Goal: Information Seeking & Learning: Learn about a topic

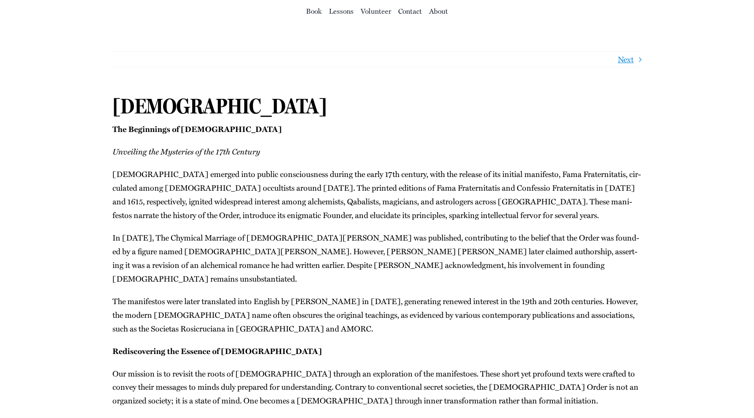
scroll to position [71, 0]
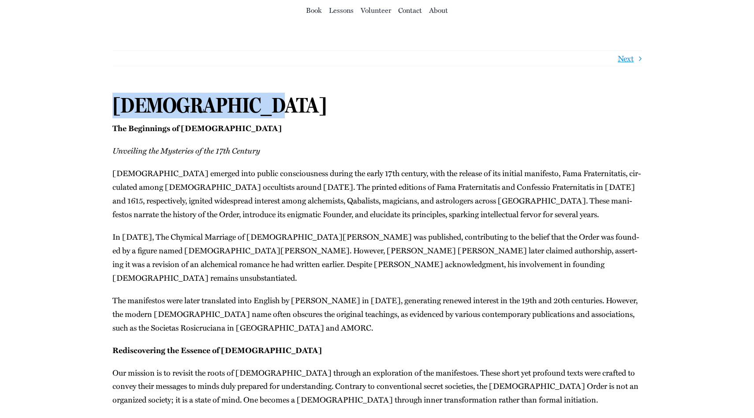
drag, startPoint x: 117, startPoint y: 107, endPoint x: 236, endPoint y: 101, distance: 119.7
click at [236, 101] on h1 "Rosicrucianism" at bounding box center [376, 106] width 529 height 26
copy h1 "Rosicrucianism"
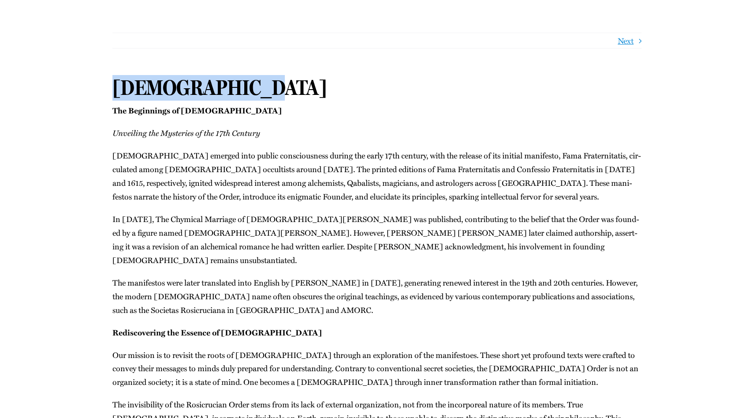
scroll to position [0, 0]
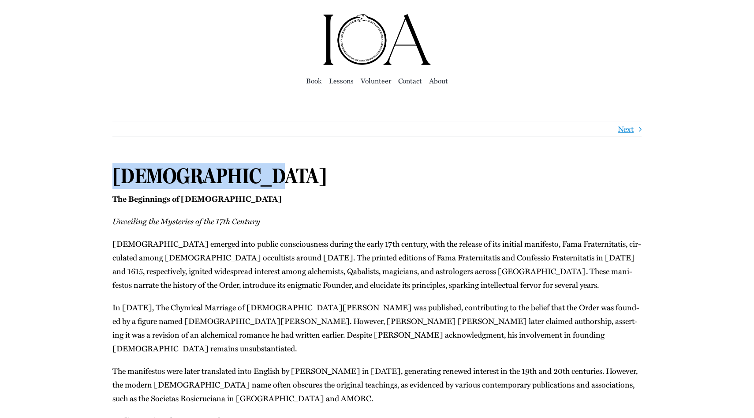
click at [361, 49] on img "ioa-logo" at bounding box center [377, 39] width 110 height 53
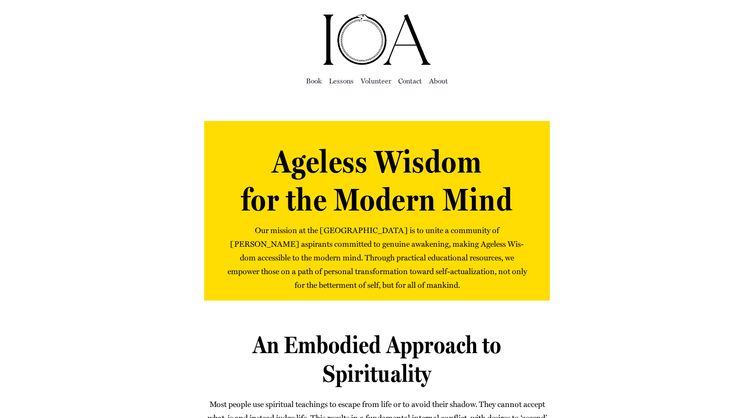
click at [348, 26] on img "ioa-logo" at bounding box center [377, 39] width 110 height 53
click at [314, 80] on span "Book" at bounding box center [314, 81] width 16 height 12
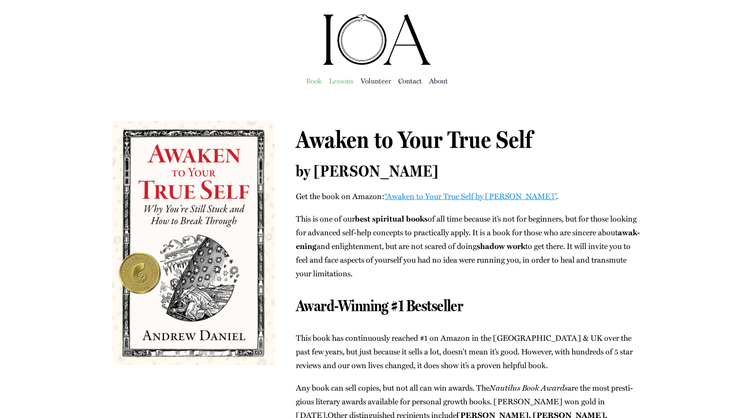
click at [339, 80] on span "Lessons" at bounding box center [341, 81] width 25 height 12
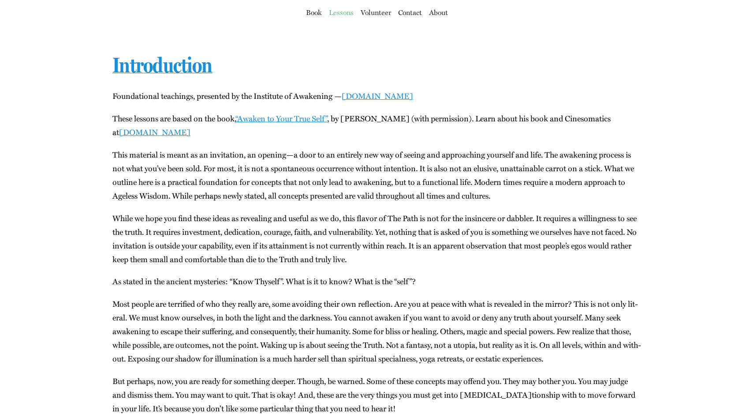
scroll to position [67, 0]
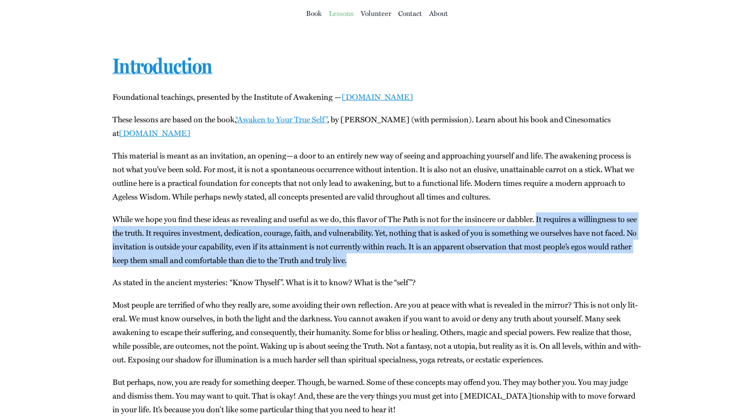
drag, startPoint x: 546, startPoint y: 220, endPoint x: 605, endPoint y: 257, distance: 69.4
click at [605, 257] on p "While we hope you find these ideas as reveal­ing and use­ful as we do, this fla…" at bounding box center [376, 239] width 529 height 55
click at [437, 259] on p "While we hope you find these ideas as reveal­ing and use­ful as we do, this fla…" at bounding box center [376, 239] width 529 height 55
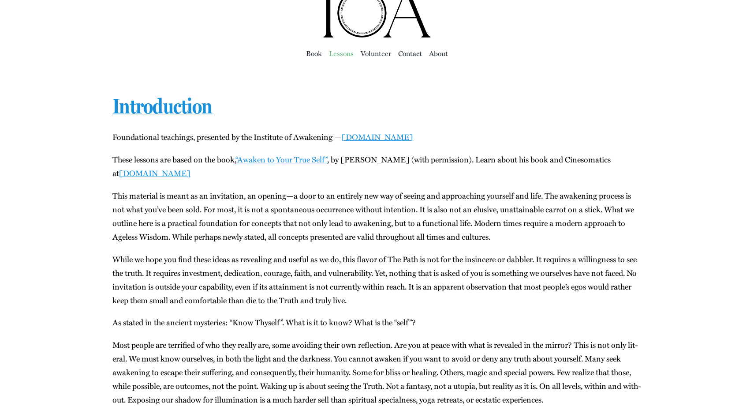
scroll to position [0, 0]
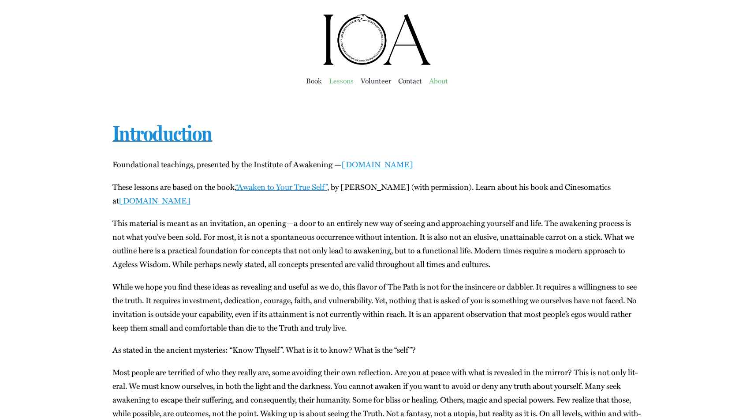
click at [439, 79] on span "About" at bounding box center [438, 81] width 19 height 12
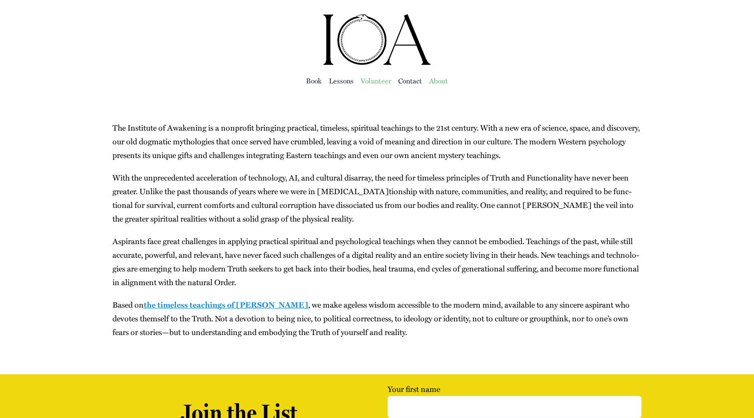
click at [375, 83] on span "Vol­un­teer" at bounding box center [376, 81] width 30 height 12
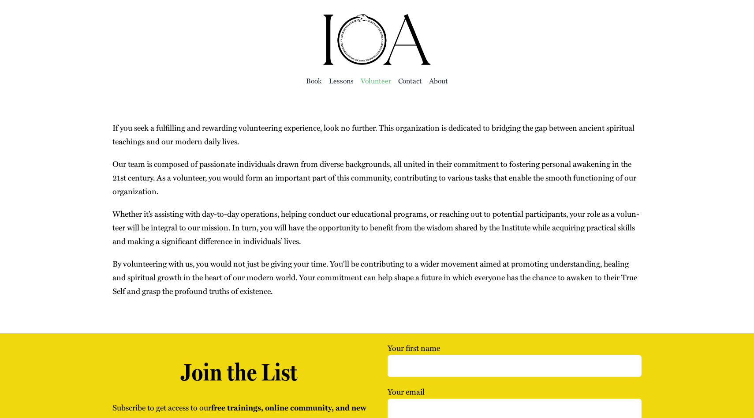
click at [393, 86] on ul "Book Lessons Vol­un­teer Con­tact About" at bounding box center [376, 80] width 529 height 28
click at [401, 85] on span "Con­tact" at bounding box center [410, 81] width 24 height 12
click at [341, 82] on span "Lessons" at bounding box center [341, 81] width 25 height 12
